Goal: Complete application form

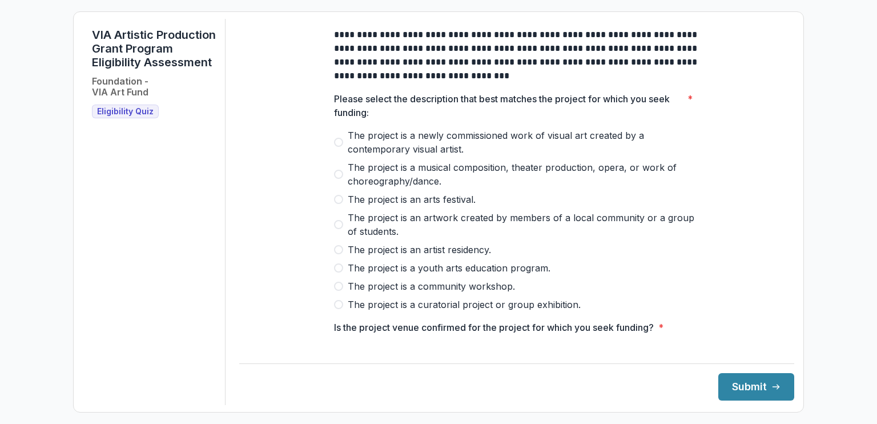
click at [544, 147] on span "The project is a newly commissioned work of visual art created by a contemporar…" at bounding box center [524, 142] width 352 height 27
click at [427, 145] on span "The project is a newly commissioned work of visual art created by a contemporar…" at bounding box center [524, 142] width 352 height 27
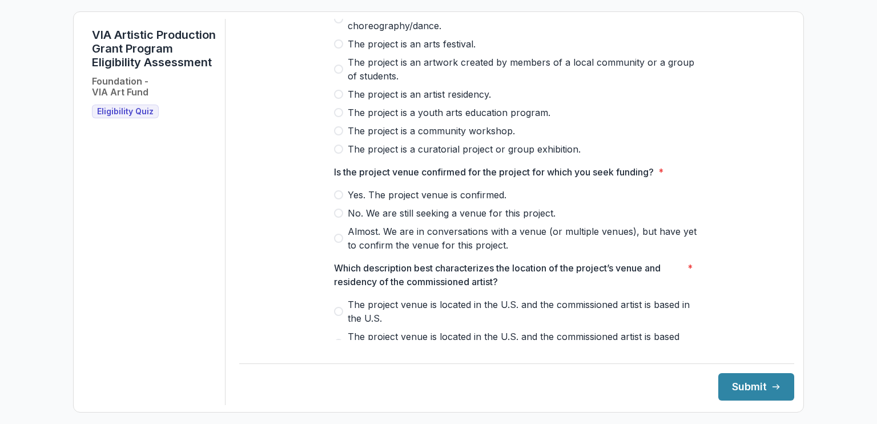
scroll to position [166, 0]
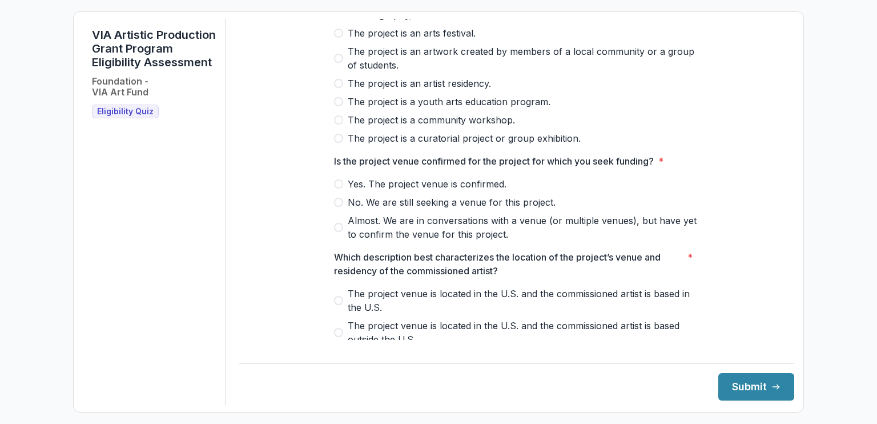
click at [340, 189] on span at bounding box center [338, 183] width 9 height 9
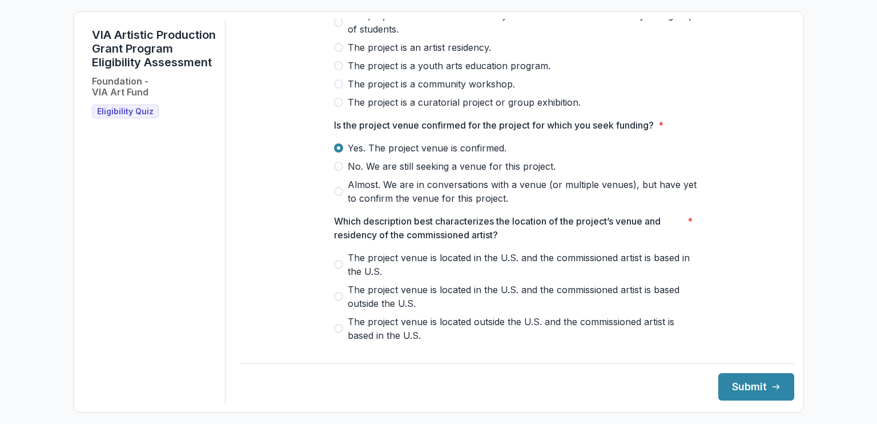
scroll to position [210, 0]
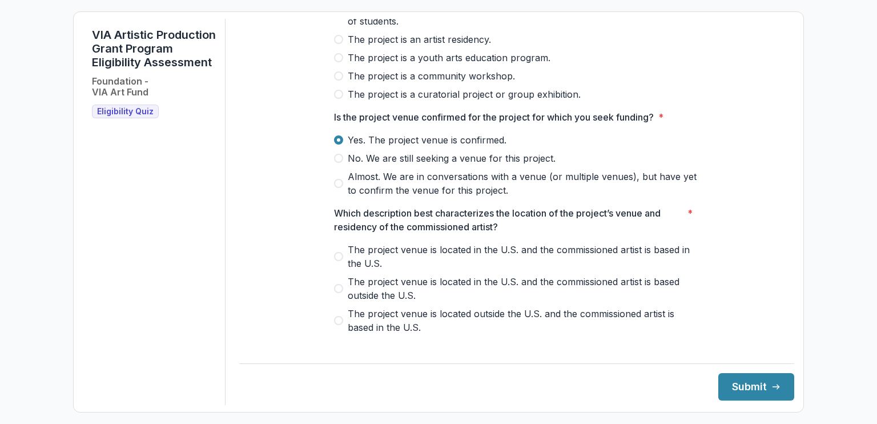
click at [340, 195] on label "Almost. We are in conversations with a venue (or multiple venues), but have yet…" at bounding box center [517, 183] width 366 height 27
click at [338, 145] on span at bounding box center [338, 139] width 9 height 9
click at [334, 261] on span at bounding box center [338, 256] width 9 height 9
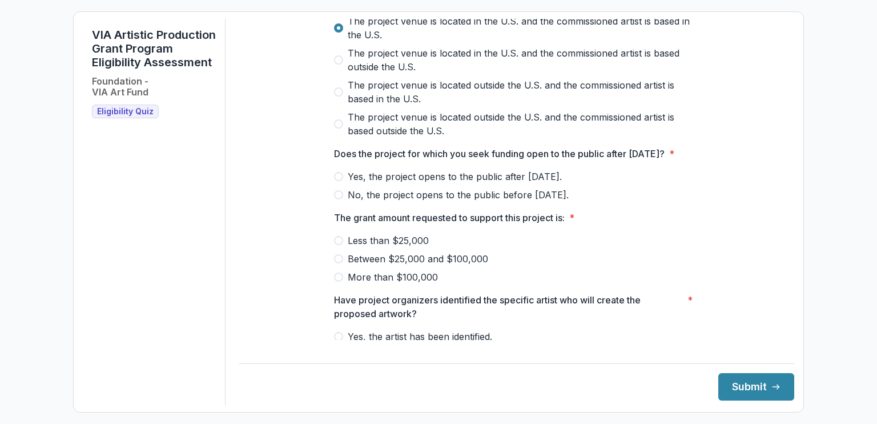
scroll to position [443, 0]
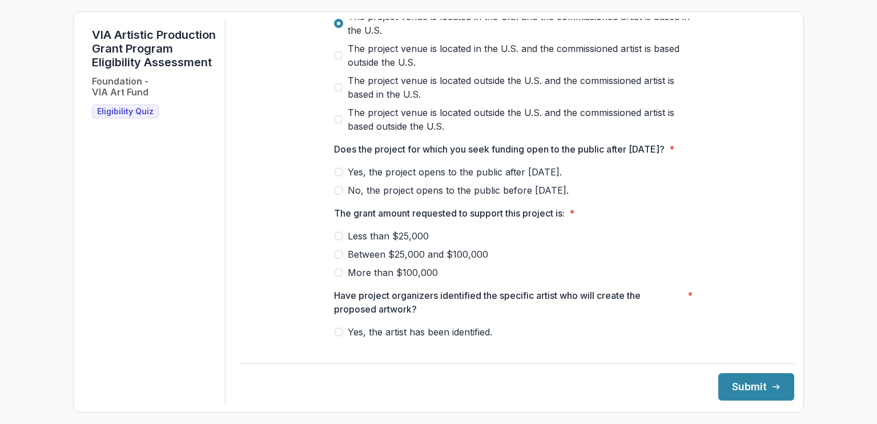
click at [338, 177] on span at bounding box center [338, 171] width 9 height 9
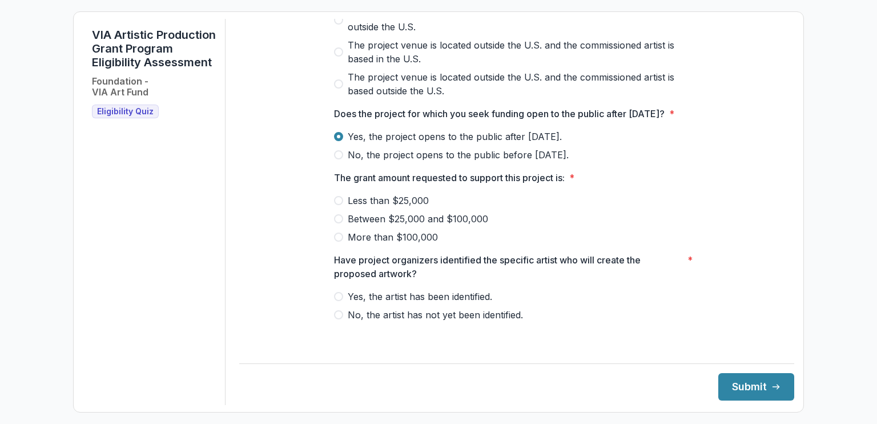
scroll to position [492, 0]
click at [335, 223] on span at bounding box center [338, 218] width 9 height 9
click at [350, 303] on span "Yes, the artist has been identified." at bounding box center [420, 297] width 145 height 14
click at [746, 381] on button "Submit" at bounding box center [757, 386] width 76 height 27
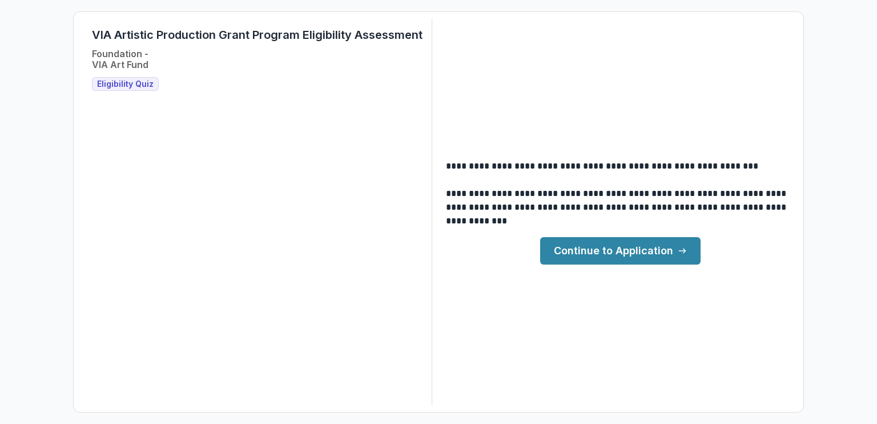
click at [633, 251] on link "Continue to Application" at bounding box center [620, 250] width 161 height 27
